Goal: Task Accomplishment & Management: Manage account settings

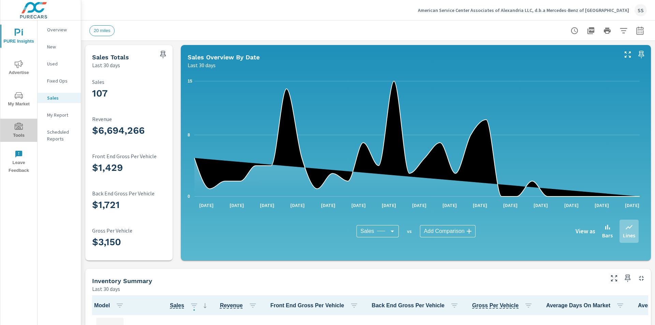
click at [18, 130] on icon "nav menu" at bounding box center [19, 127] width 8 height 8
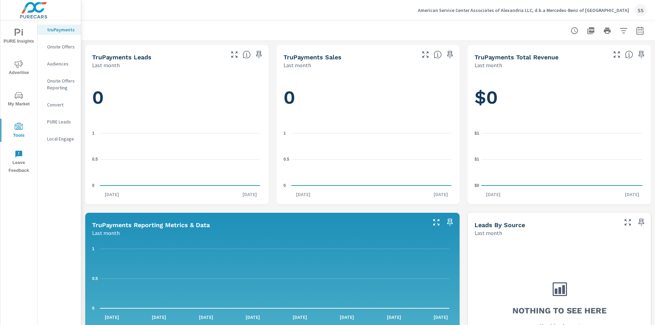
click at [56, 119] on p "PURE Leads" at bounding box center [61, 121] width 28 height 7
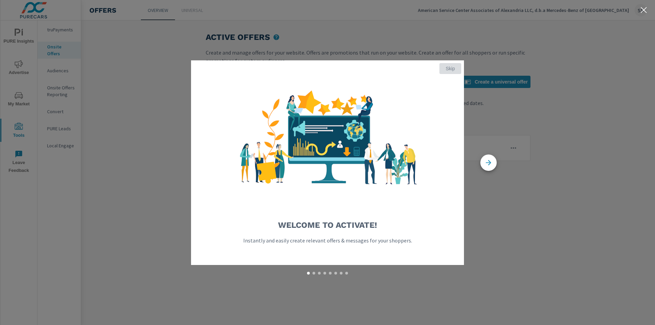
click at [446, 67] on span "Skip" at bounding box center [450, 68] width 16 height 6
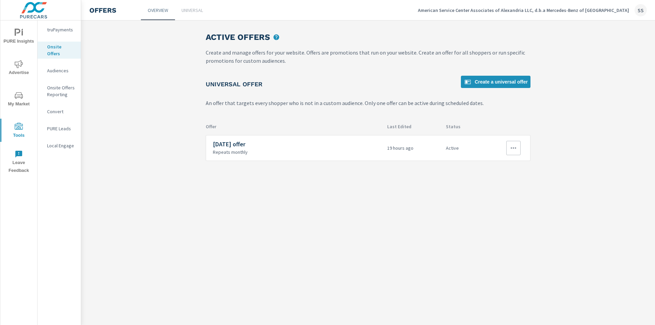
click at [517, 148] on icon "button" at bounding box center [513, 148] width 8 height 8
click at [494, 163] on div "Edit" at bounding box center [492, 164] width 10 height 8
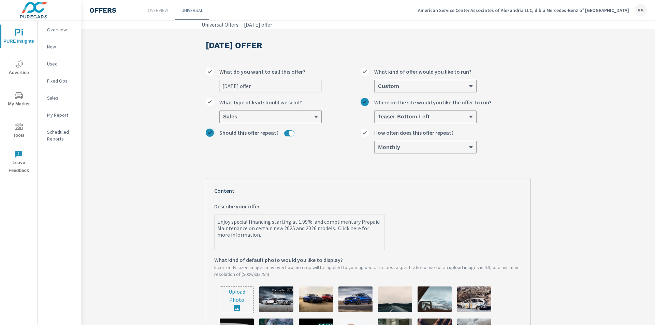
click at [214, 23] on link "Universal Offers" at bounding box center [220, 24] width 37 height 8
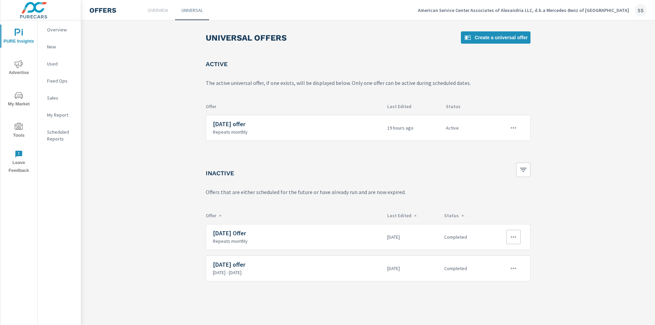
click at [510, 239] on icon "button" at bounding box center [513, 237] width 8 height 8
click at [500, 268] on div "View Report" at bounding box center [502, 269] width 30 height 8
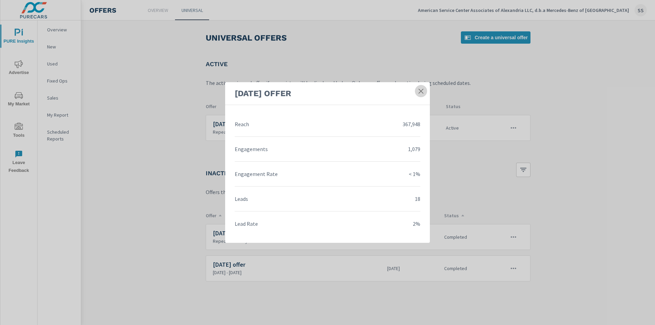
click at [421, 91] on icon at bounding box center [420, 91] width 7 height 7
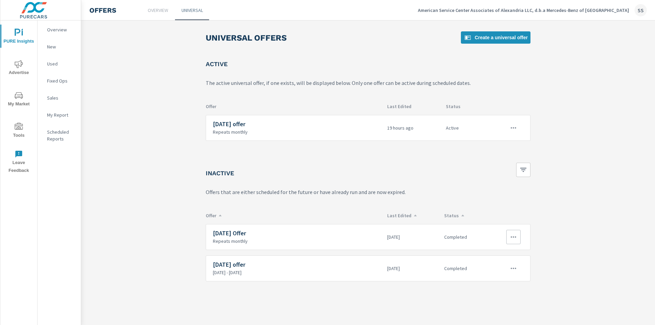
click at [514, 236] on icon "button" at bounding box center [513, 237] width 8 height 8
click at [502, 254] on link "Edit" at bounding box center [502, 253] width 38 height 16
click at [512, 130] on icon "button" at bounding box center [513, 128] width 8 height 8
click at [504, 143] on link "Edit" at bounding box center [502, 143] width 38 height 16
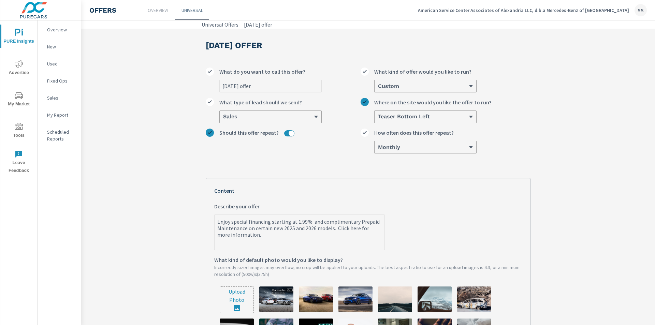
drag, startPoint x: 248, startPoint y: 239, endPoint x: 213, endPoint y: 224, distance: 37.9
click at [215, 224] on textarea "Enjoy special financing starting at 1.99% and complimentary Prepaid Maintenance…" at bounding box center [300, 233] width 170 height 34
type textarea "x"
click at [217, 27] on link "Universal Offers" at bounding box center [220, 24] width 37 height 8
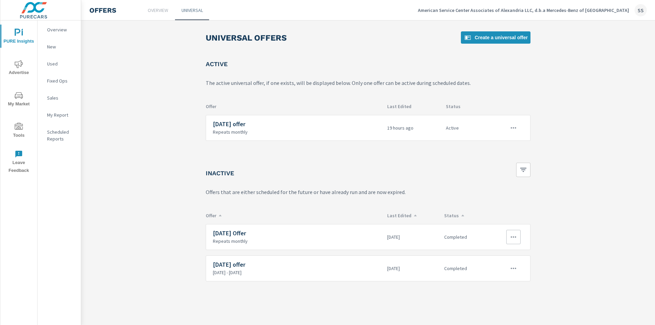
click at [510, 237] on icon "button" at bounding box center [513, 237] width 8 height 8
click at [500, 248] on link "Edit" at bounding box center [502, 253] width 38 height 16
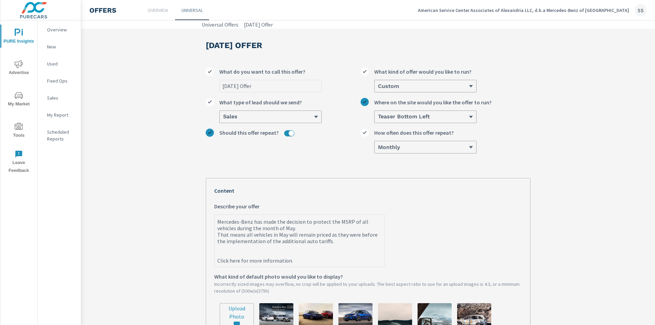
type textarea "x"
drag, startPoint x: 289, startPoint y: 263, endPoint x: 216, endPoint y: 220, distance: 84.2
click at [216, 220] on textarea "Mercedes-Benz has made the decision to protect the MSRP of all vehicles during …" at bounding box center [300, 241] width 170 height 51
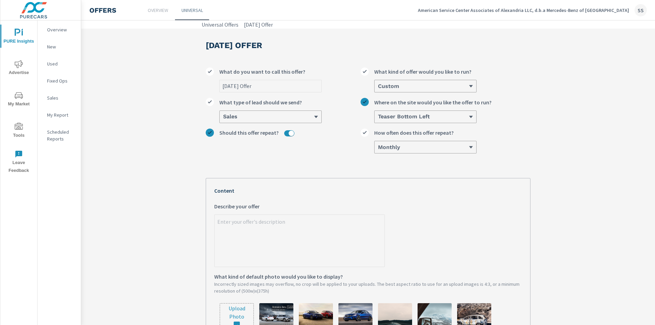
type textarea "x"
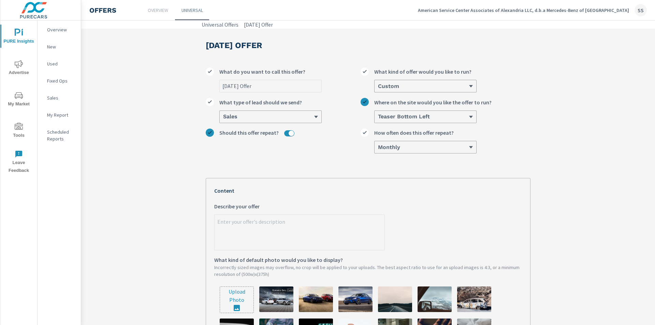
paste textarea "Enjoy special financing starting at 1.99% and complimentary Prepaid Maintenance…"
type textarea "Enjoy special financing starting at 1.99% and complimentary Prepaid Maintenance…"
type textarea "x"
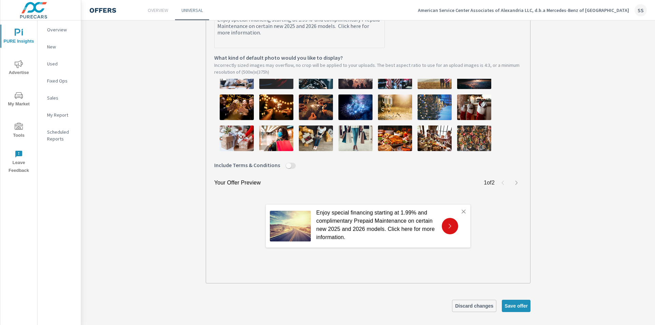
scroll to position [205, 0]
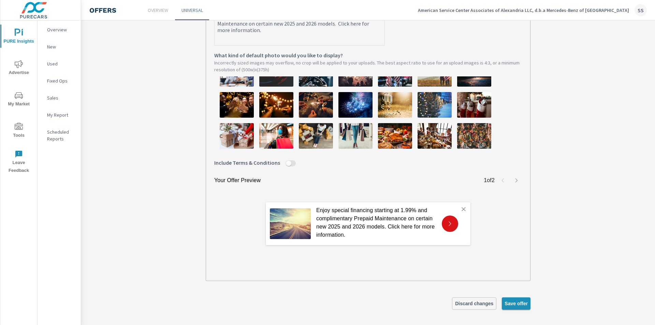
type textarea "Enjoy special financing starting at 1.99% and complimentary Prepaid Maintenance…"
click at [507, 306] on span "Save offer" at bounding box center [515, 303] width 23 height 6
type textarea "x"
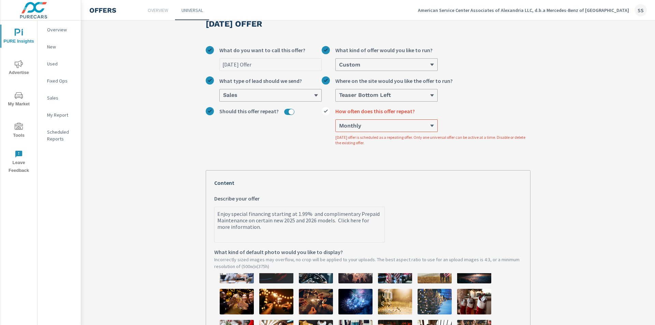
scroll to position [0, 0]
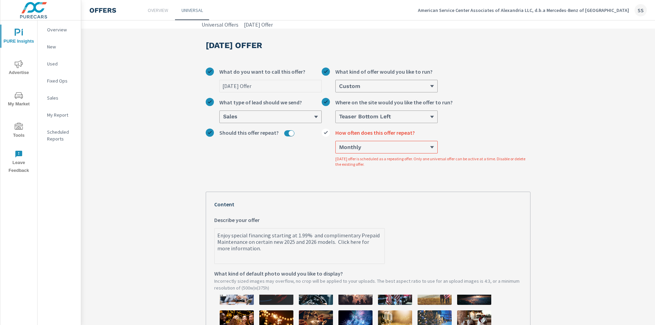
click at [415, 145] on div "Monthly" at bounding box center [387, 147] width 102 height 12
click at [339, 145] on input "Monthly How often does this offer repeat? [DATE] offer is scheduled as a repeat…" at bounding box center [338, 147] width 1 height 6
click at [326, 130] on div at bounding box center [327, 135] width 11 height 12
click at [338, 144] on input "Monthly How often does this offer repeat? [DATE] offer is scheduled as a repeat…" at bounding box center [338, 147] width 1 height 6
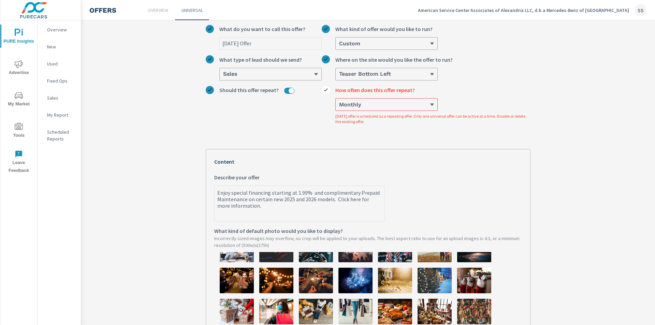
scroll to position [102, 0]
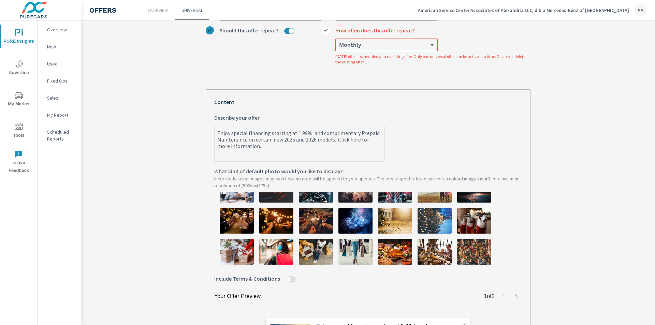
click at [324, 29] on icon at bounding box center [326, 30] width 8 height 8
click at [338, 42] on input "Monthly How often does this offer repeat? [DATE] offer is scheduled as a repeat…" at bounding box center [338, 45] width 1 height 6
click at [324, 29] on icon at bounding box center [326, 30] width 8 height 8
click at [338, 42] on input "Monthly How often does this offer repeat? [DATE] offer is scheduled as a repeat…" at bounding box center [338, 45] width 1 height 6
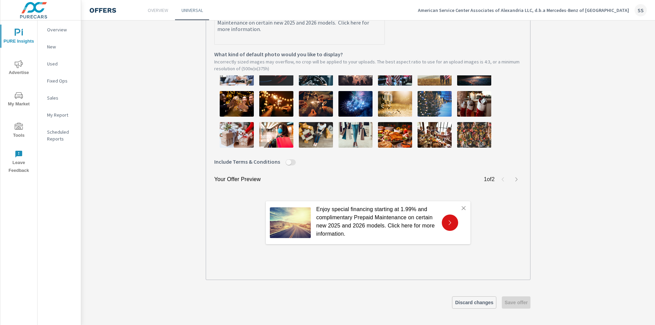
click at [512, 302] on div "Discard changes Save offer" at bounding box center [368, 302] width 325 height 12
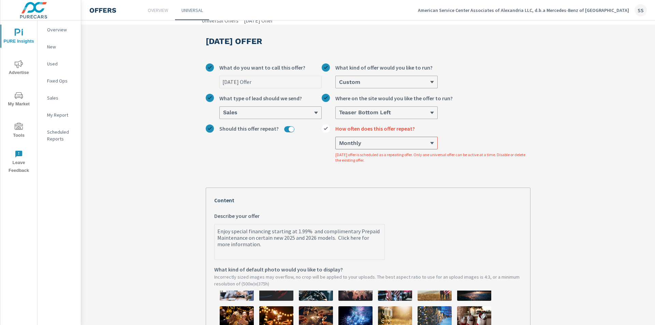
scroll to position [0, 0]
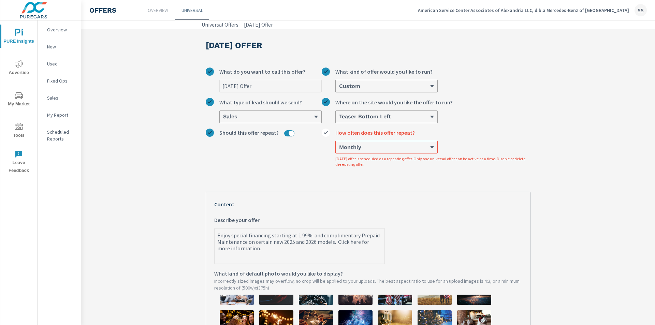
click at [285, 135] on input "Should this offer repeat?" at bounding box center [291, 133] width 16 height 6
checkbox input "false"
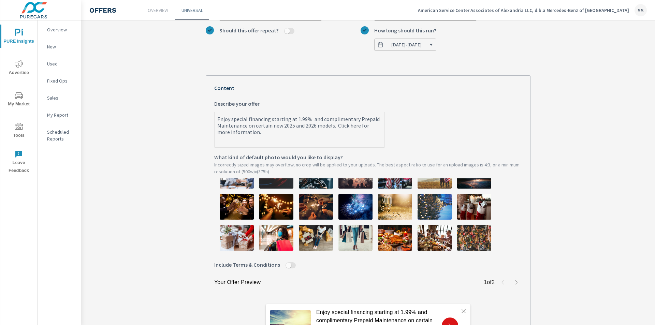
scroll to position [205, 0]
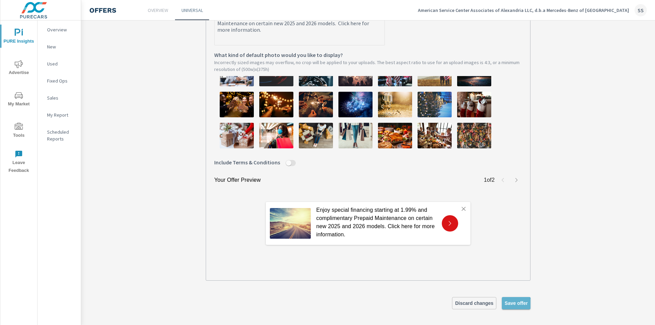
click at [506, 307] on button "Save offer" at bounding box center [516, 303] width 29 height 12
type textarea "x"
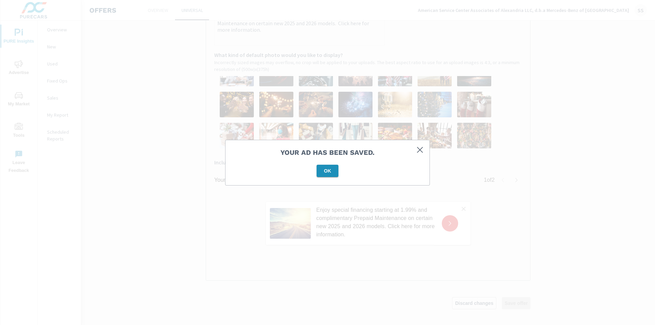
click at [328, 174] on button "OK" at bounding box center [328, 171] width 22 height 12
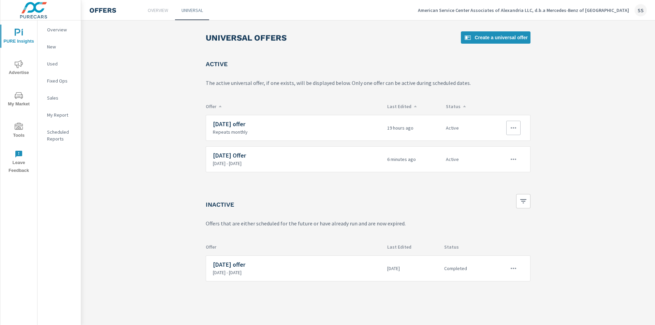
click at [510, 125] on icon "button" at bounding box center [513, 128] width 8 height 8
click at [500, 174] on div "Disable" at bounding box center [496, 177] width 18 height 8
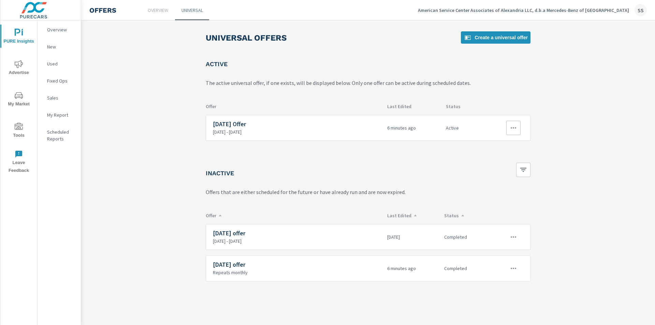
click at [509, 125] on icon "button" at bounding box center [513, 128] width 8 height 8
click at [508, 163] on div "View Report" at bounding box center [502, 160] width 30 height 8
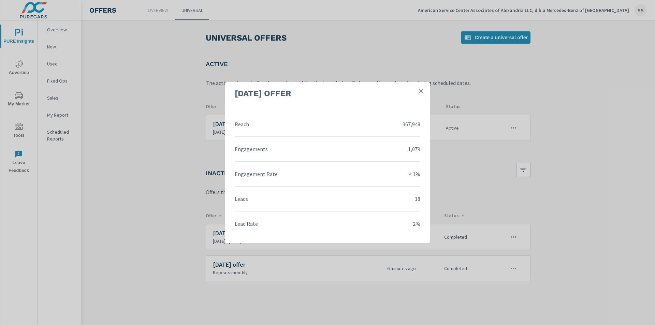
click at [421, 90] on icon at bounding box center [420, 91] width 7 height 7
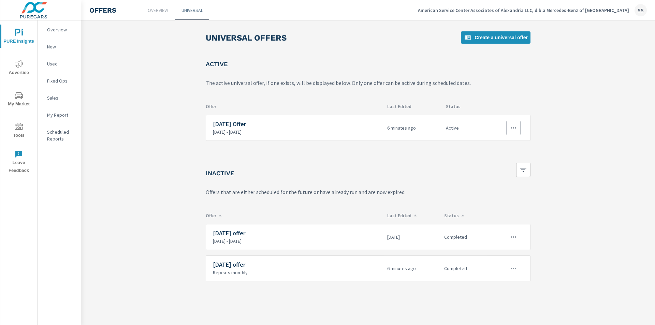
click at [508, 128] on button "button" at bounding box center [513, 128] width 14 height 14
click at [501, 141] on link "Edit" at bounding box center [502, 143] width 38 height 16
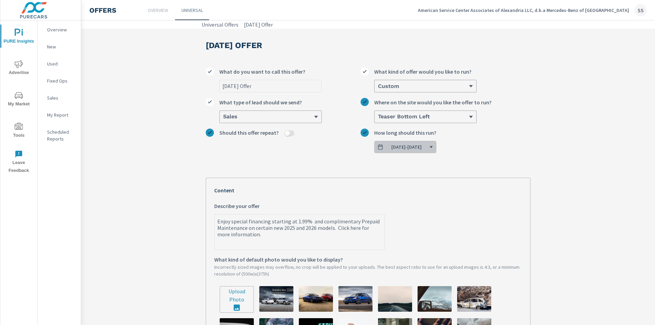
click at [433, 149] on icon "button" at bounding box center [431, 147] width 4 height 4
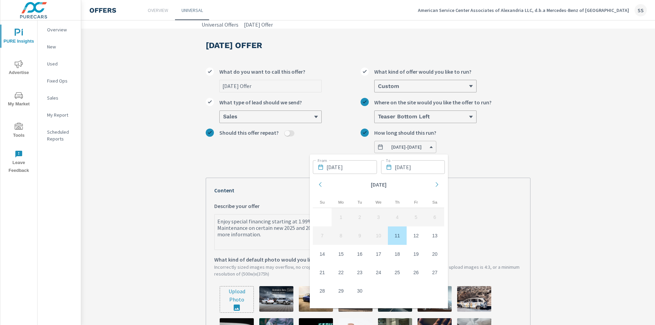
click at [399, 235] on td "11" at bounding box center [397, 235] width 19 height 18
type textarea "x"
type input "[DATE]"
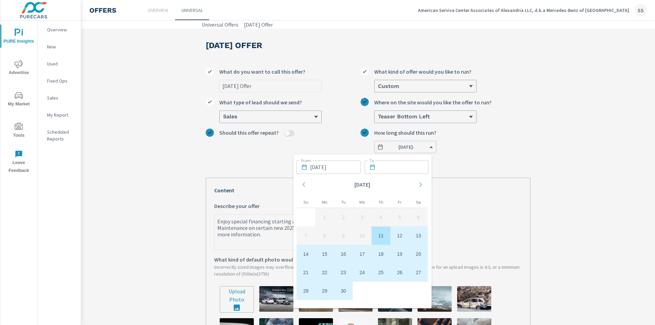
click at [345, 291] on td "30" at bounding box center [343, 291] width 19 height 18
type textarea "x"
type input "[DATE]"
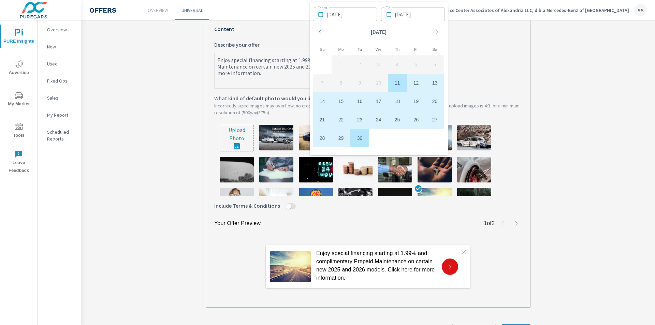
scroll to position [171, 0]
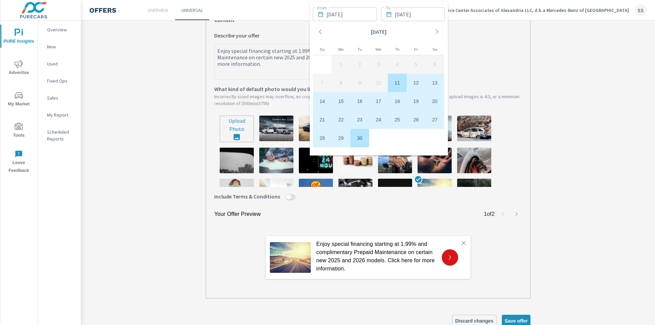
click at [586, 180] on section "[DATE] Offer [DATE] Offer What do you want to call this offer? Custom What kind…" at bounding box center [368, 100] width 574 height 485
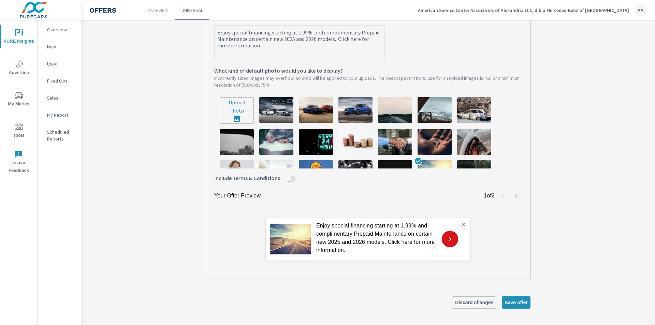
scroll to position [190, 0]
click at [510, 297] on button "Save offer" at bounding box center [516, 302] width 29 height 12
type textarea "x"
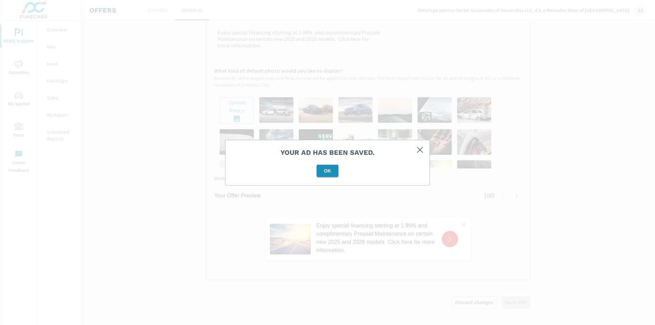
click at [334, 168] on span "OK" at bounding box center [327, 171] width 16 height 6
